Goal: Task Accomplishment & Management: Manage account settings

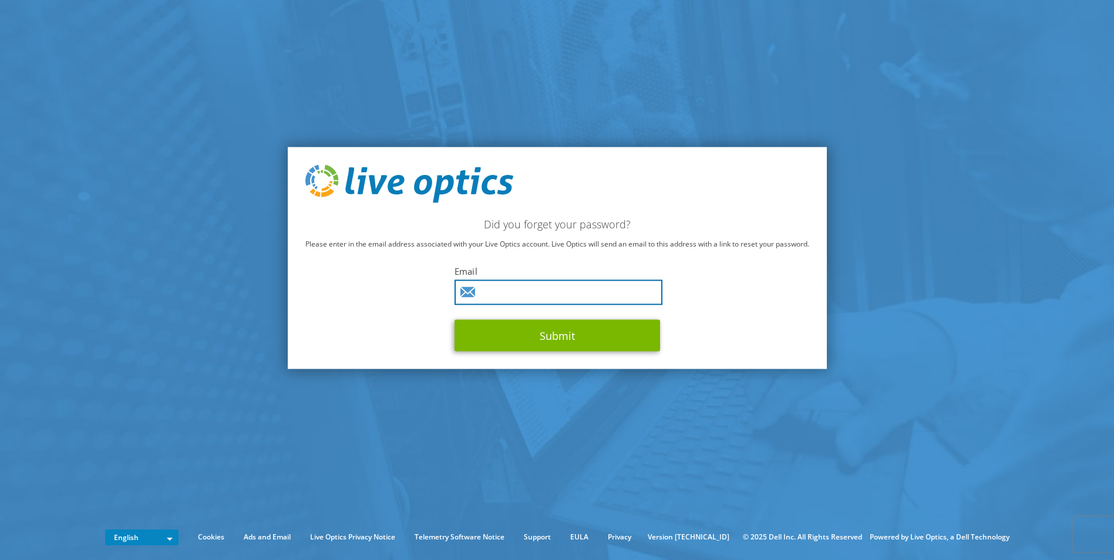
click at [499, 294] on input "text" at bounding box center [559, 292] width 208 height 25
type input "clester@cascinc.com"
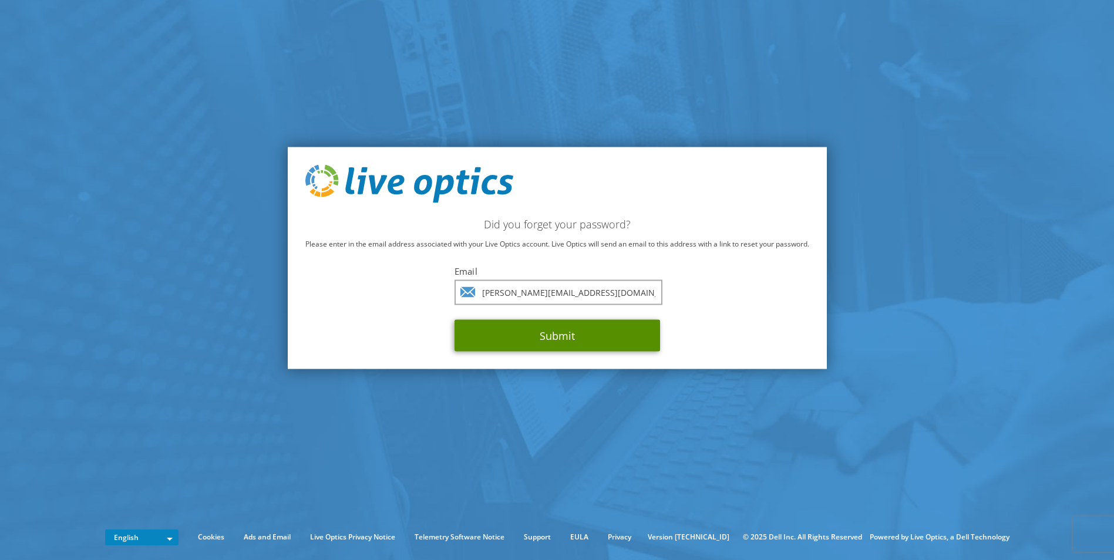
click at [517, 337] on button "Submit" at bounding box center [558, 336] width 206 height 32
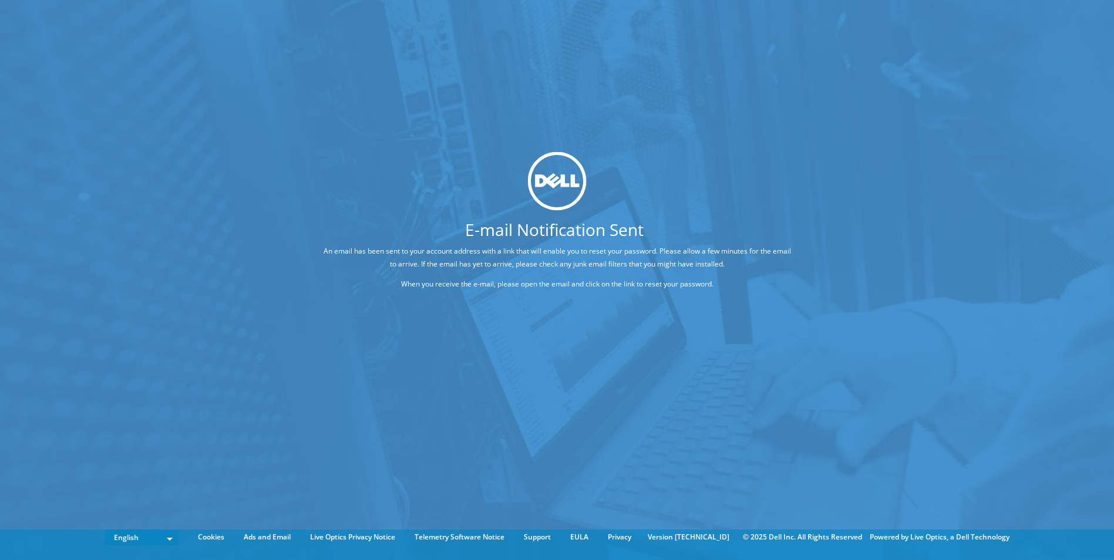
click at [590, 342] on div "E-mail Notification Sent An email has been sent to your account address with a …" at bounding box center [557, 262] width 1114 height 525
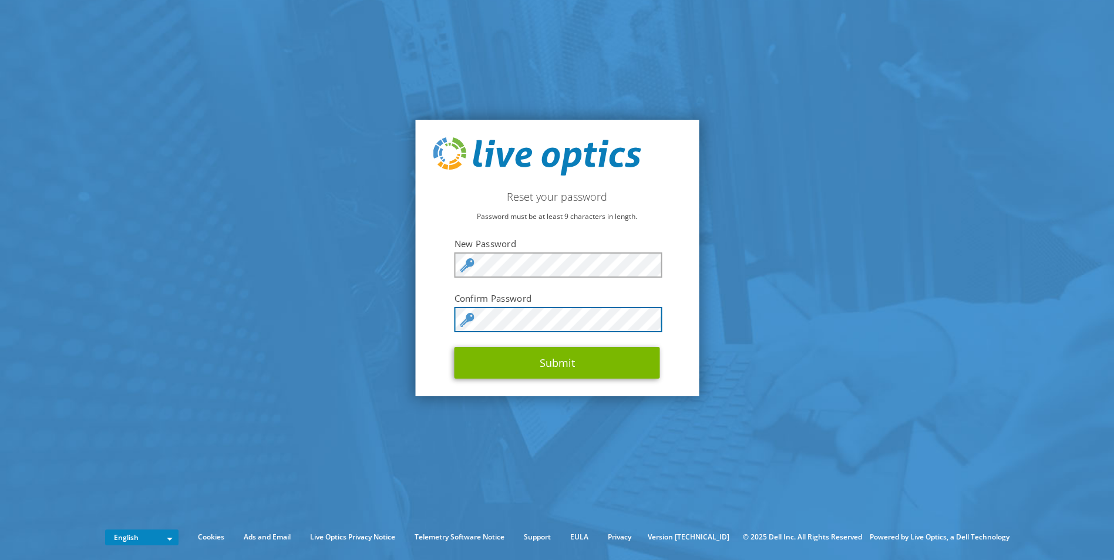
click at [455, 347] on button "Submit" at bounding box center [558, 363] width 206 height 32
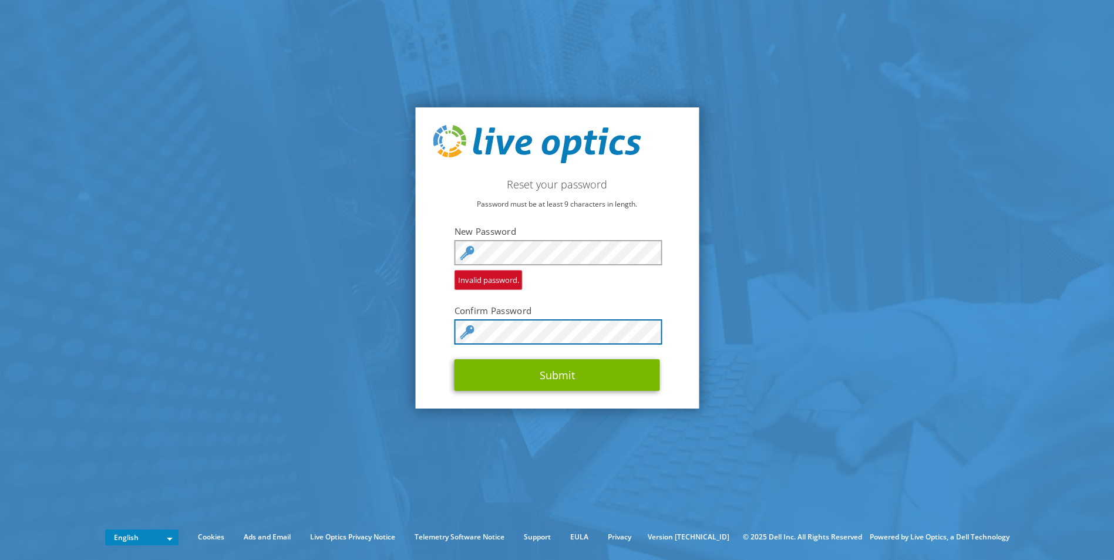
click at [455, 359] on button "Submit" at bounding box center [558, 375] width 206 height 32
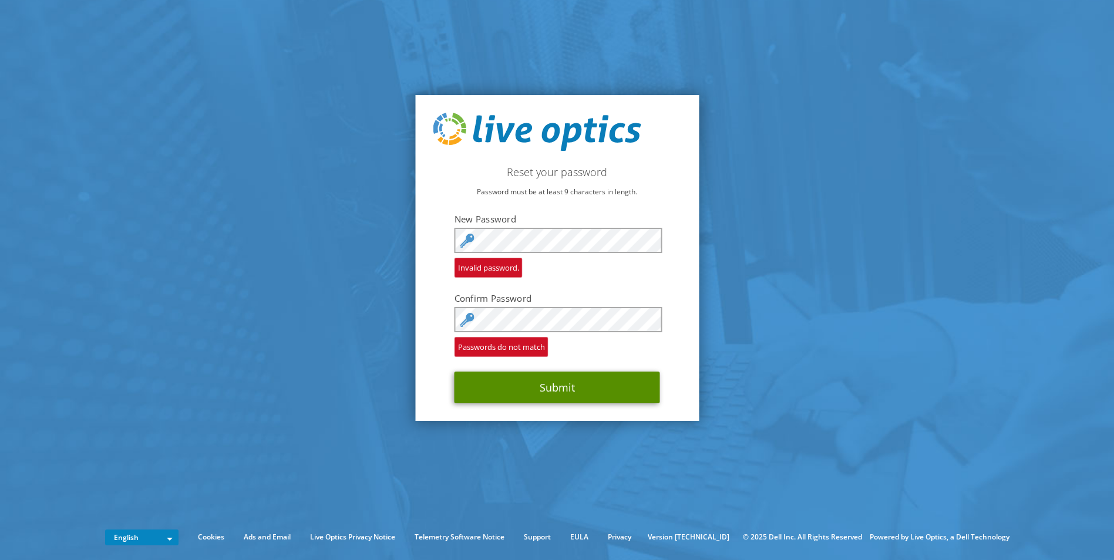
click at [570, 391] on button "Submit" at bounding box center [558, 388] width 206 height 32
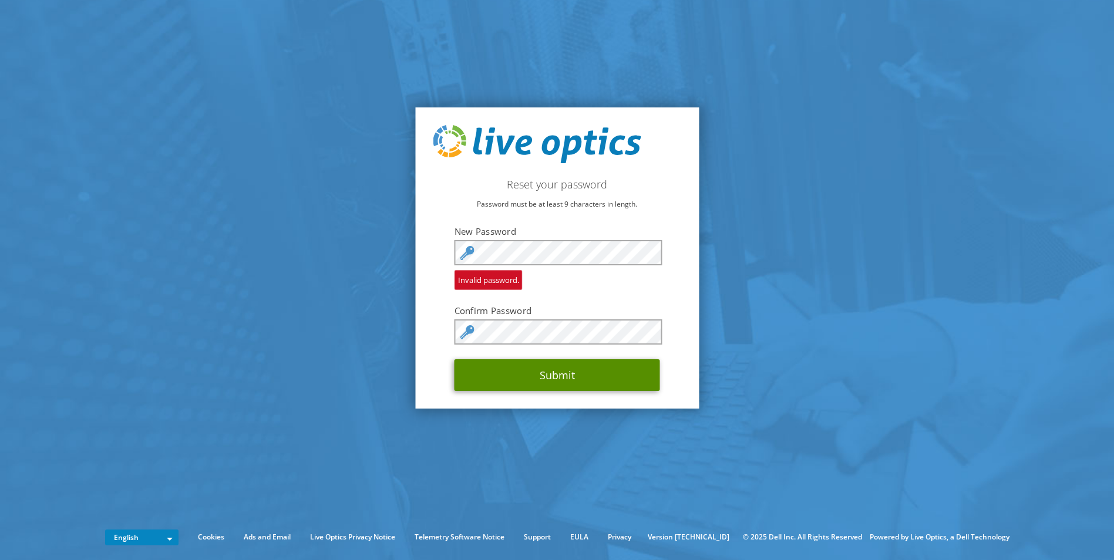
click at [620, 381] on button "Submit" at bounding box center [558, 375] width 206 height 32
